Goal: Navigation & Orientation: Find specific page/section

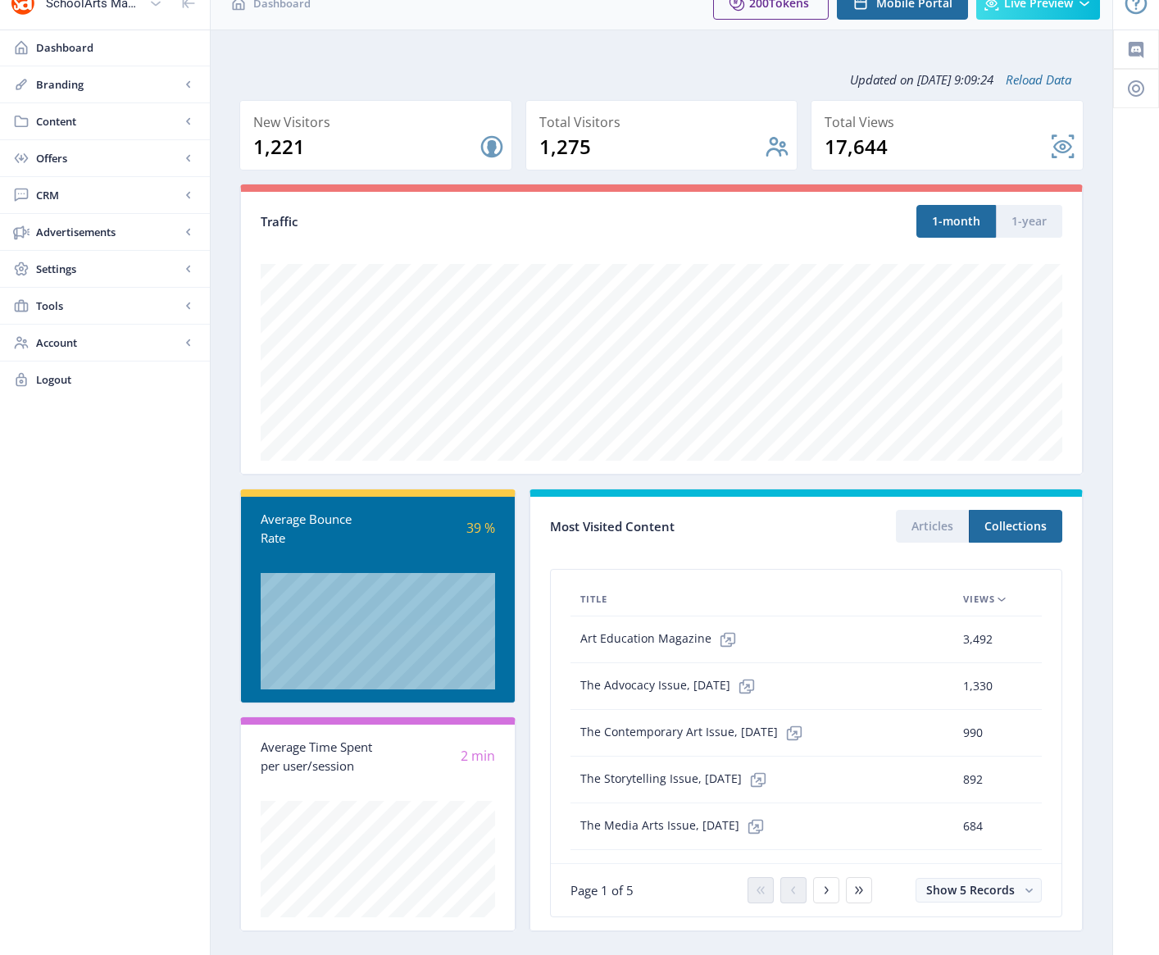
scroll to position [10, 0]
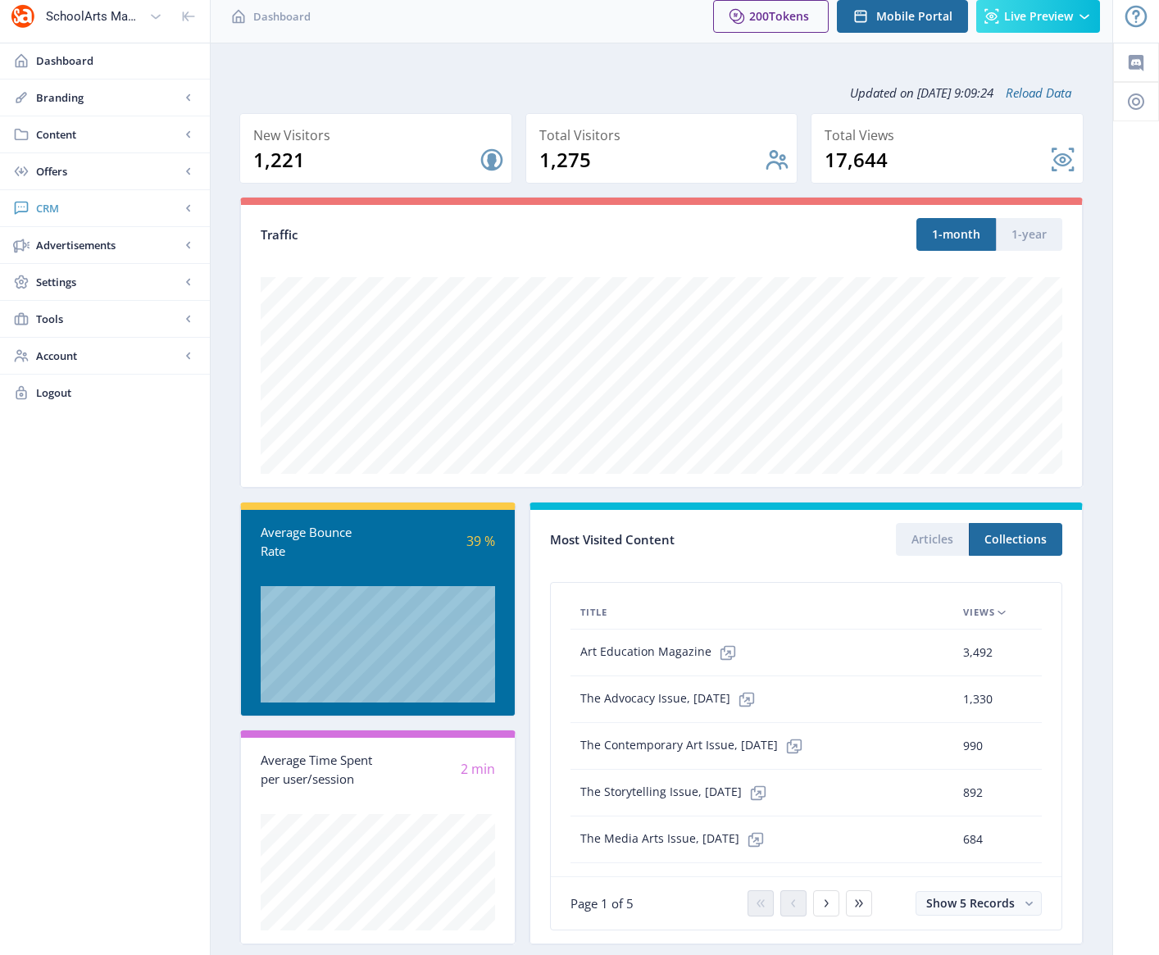
click at [55, 208] on span "CRM" at bounding box center [108, 208] width 144 height 16
click at [73, 319] on span "Advanced Analytics" at bounding box center [122, 319] width 141 height 16
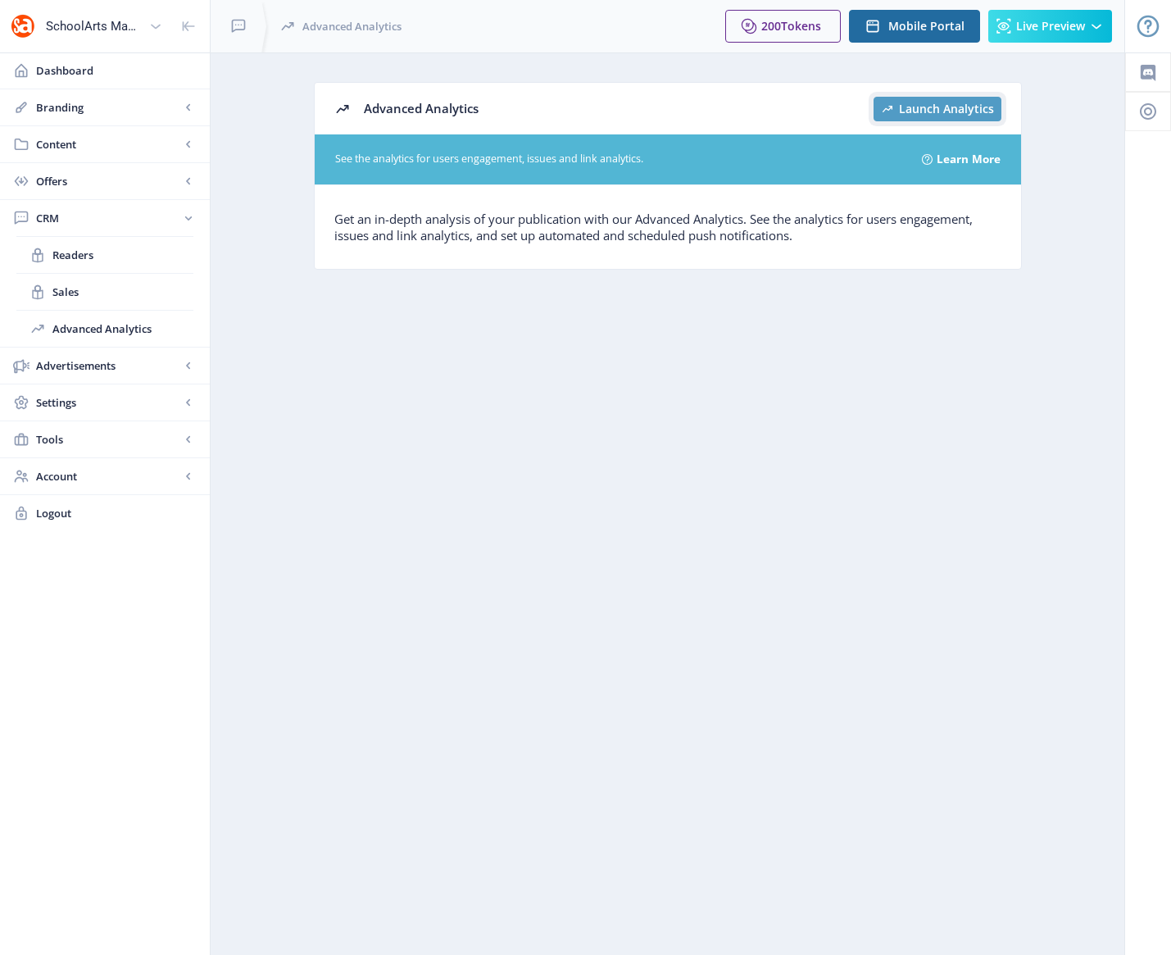
click at [921, 107] on span "Launch Analytics" at bounding box center [946, 108] width 95 height 13
click at [80, 257] on span "Readers" at bounding box center [122, 255] width 141 height 16
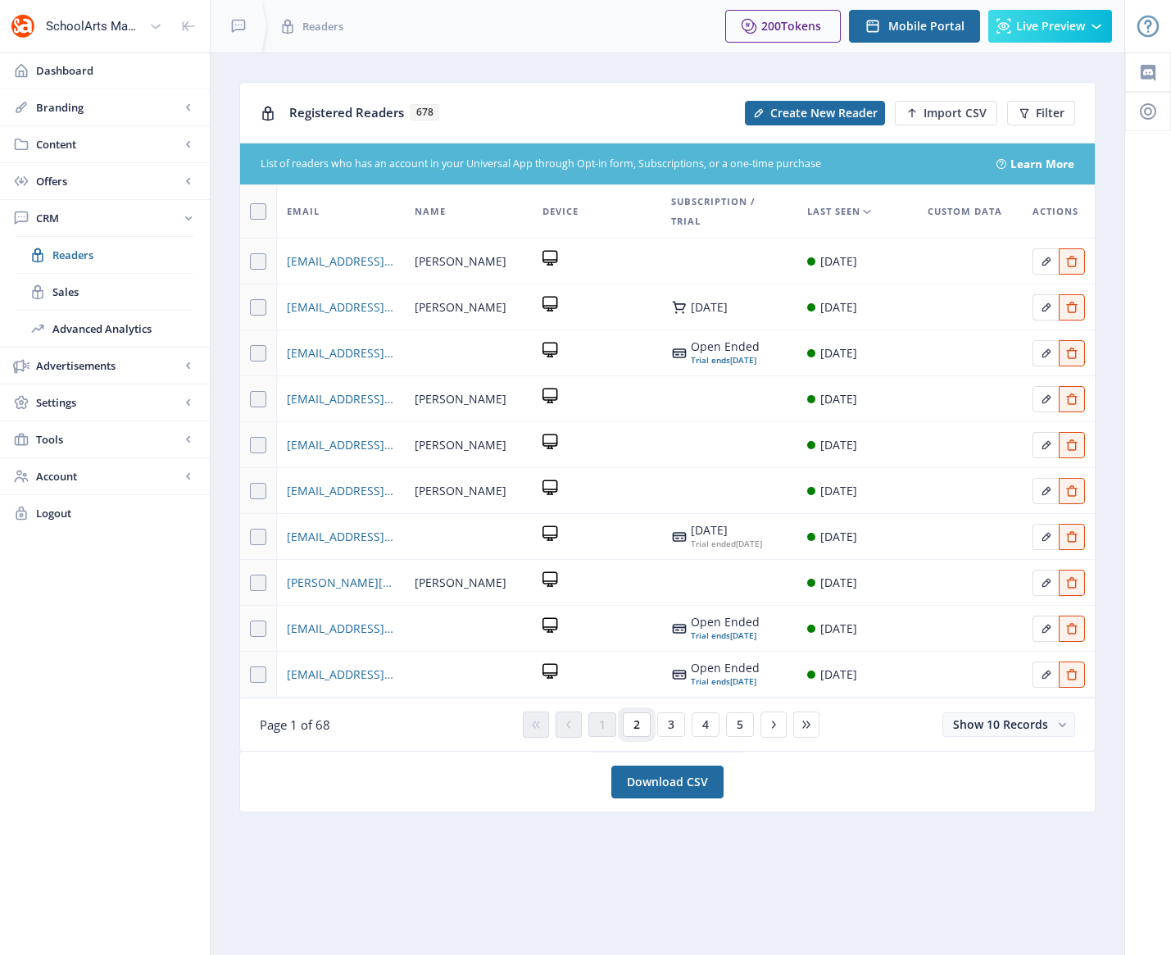
click at [639, 724] on span "2" at bounding box center [637, 724] width 7 height 13
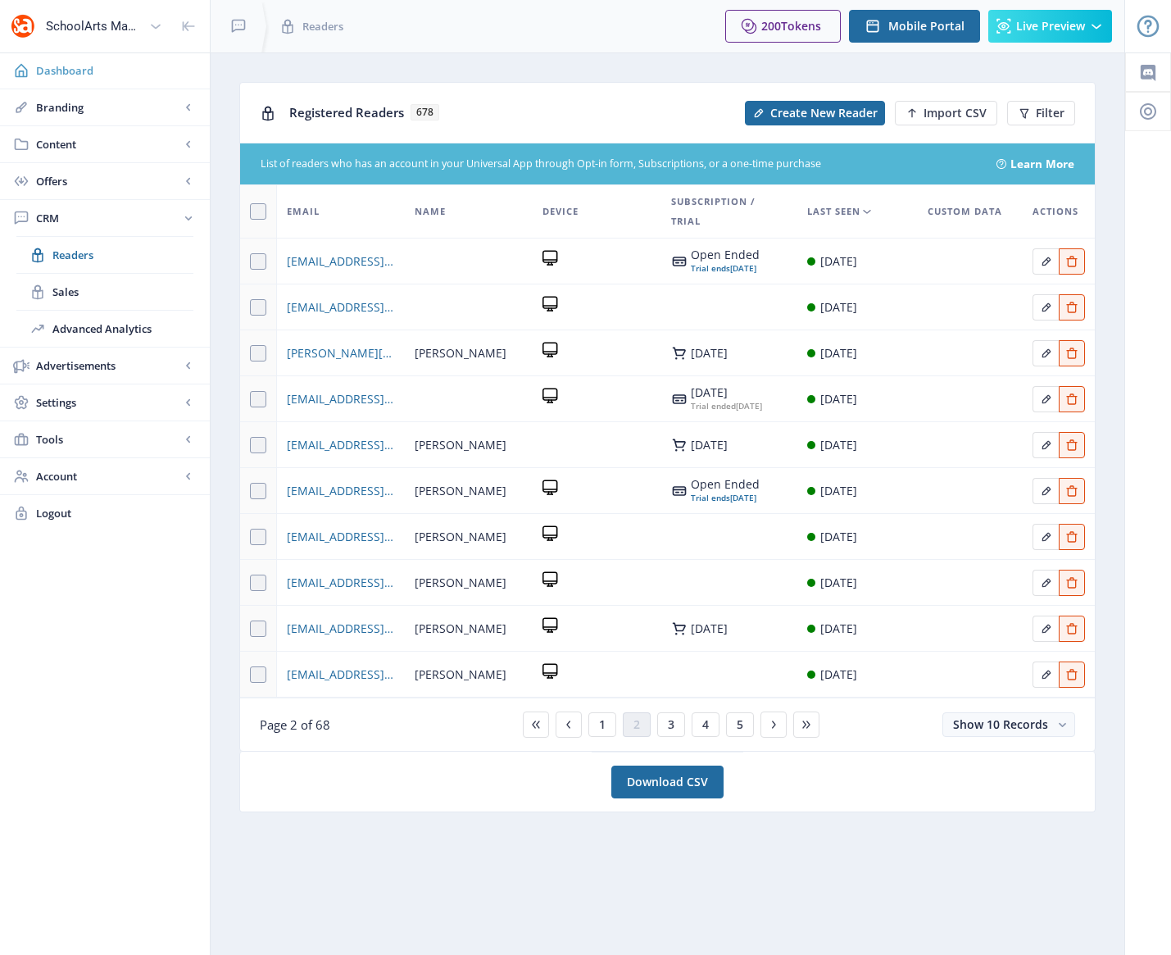
click at [70, 70] on span "Dashboard" at bounding box center [116, 70] width 161 height 16
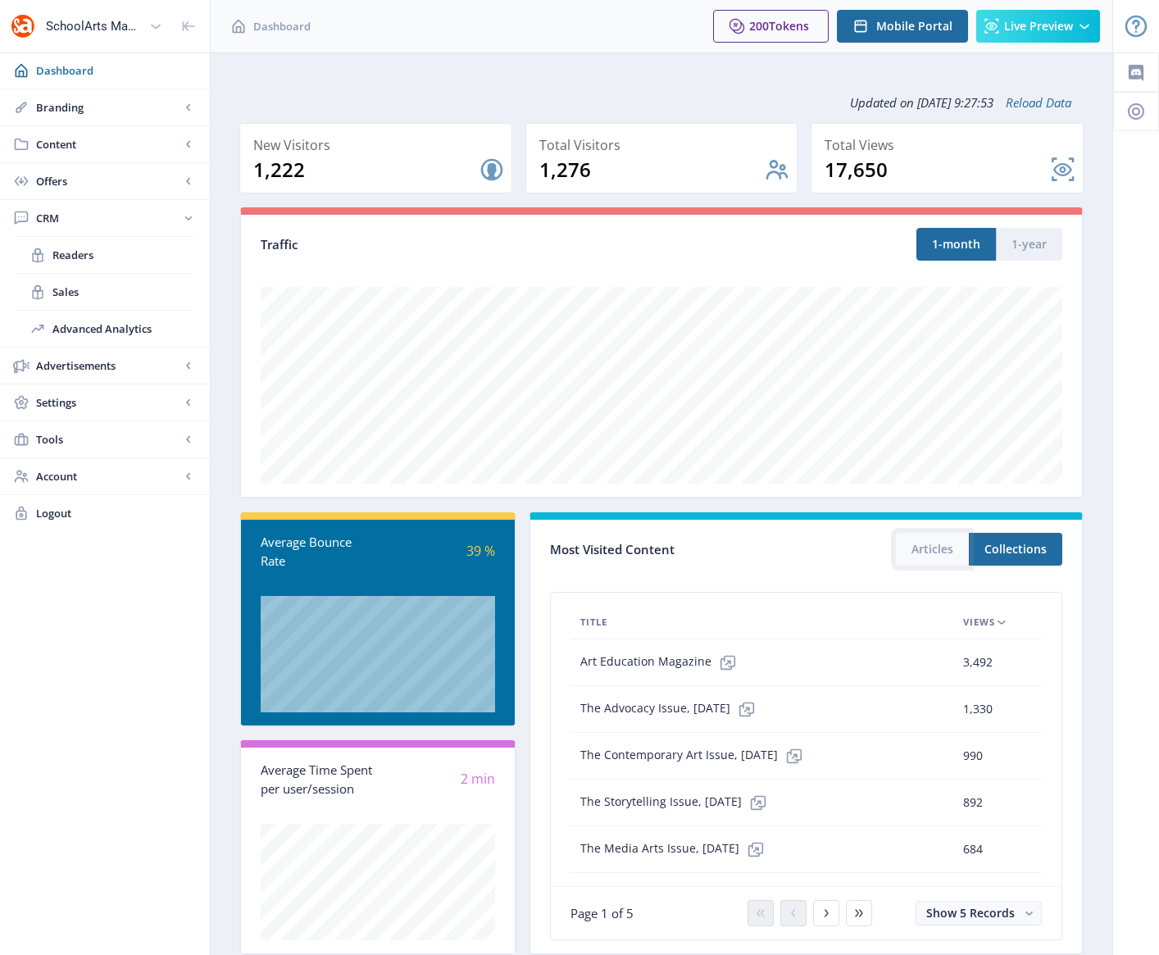
click at [925, 548] on button "Articles" at bounding box center [932, 549] width 73 height 33
